Goal: Book appointment/travel/reservation

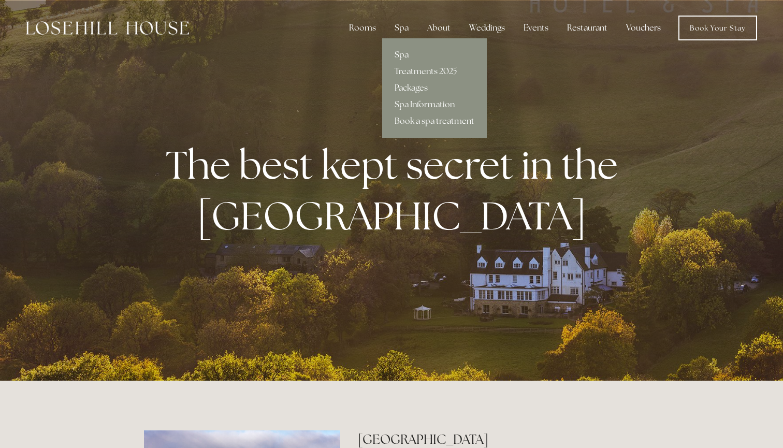
click at [403, 55] on link "Spa" at bounding box center [434, 55] width 105 height 17
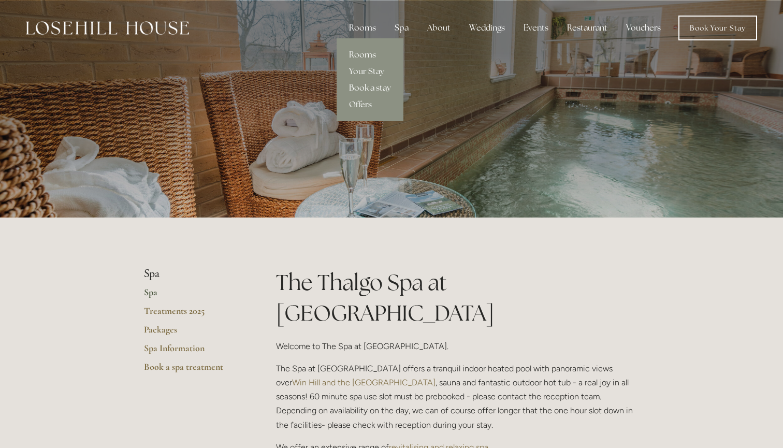
click at [365, 28] on div "Rooms" at bounding box center [362, 28] width 43 height 21
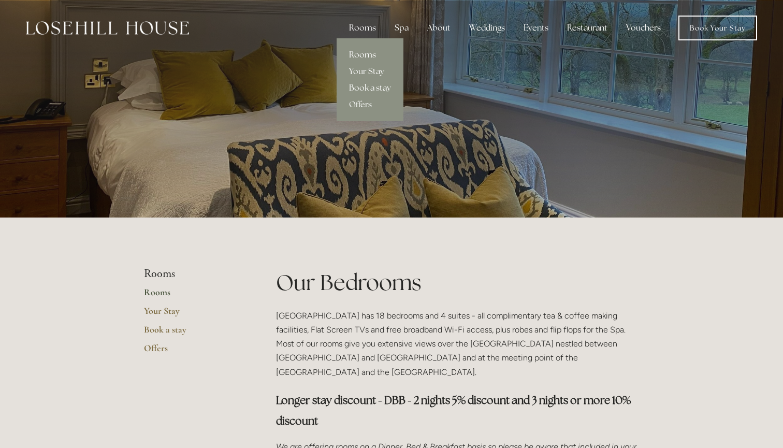
click at [360, 69] on link "Your Stay" at bounding box center [370, 71] width 67 height 17
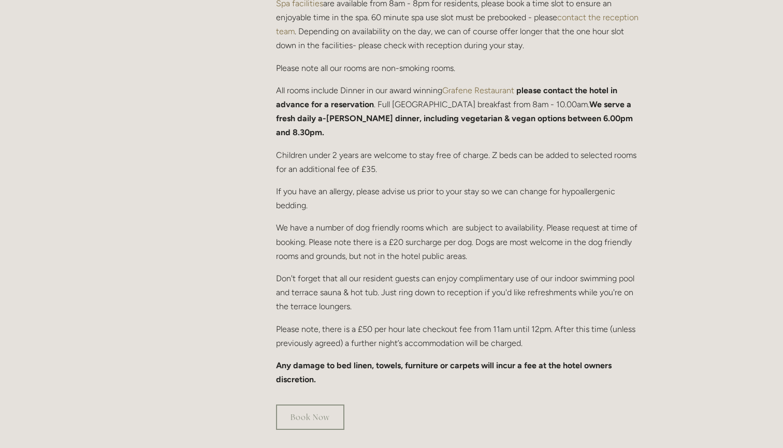
scroll to position [508, 0]
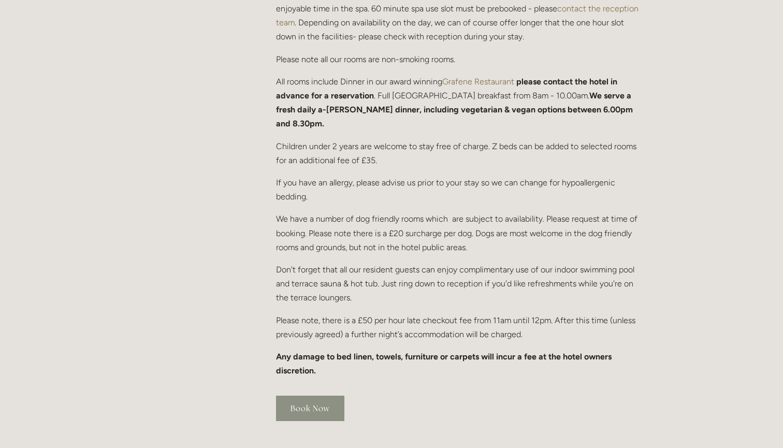
click at [296, 396] on link "Book Now" at bounding box center [310, 408] width 68 height 25
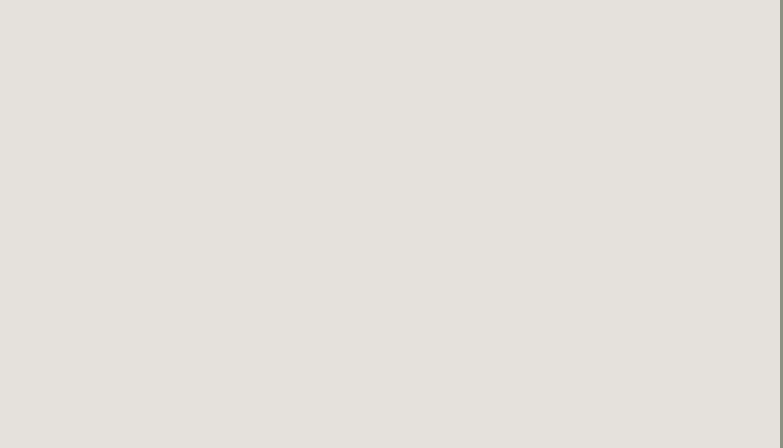
scroll to position [135, 2]
